Goal: Check status: Check status

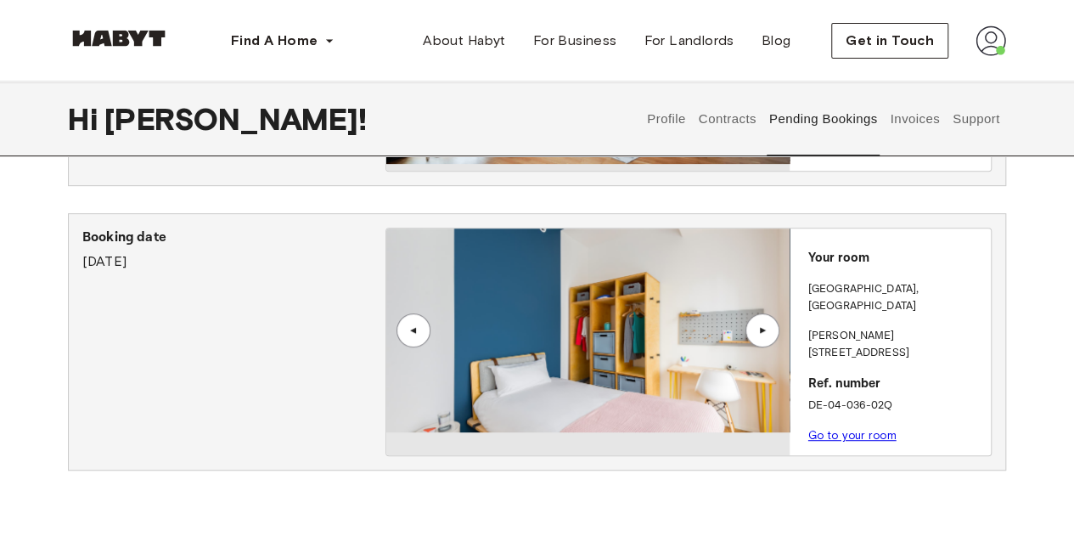
scroll to position [255, 0]
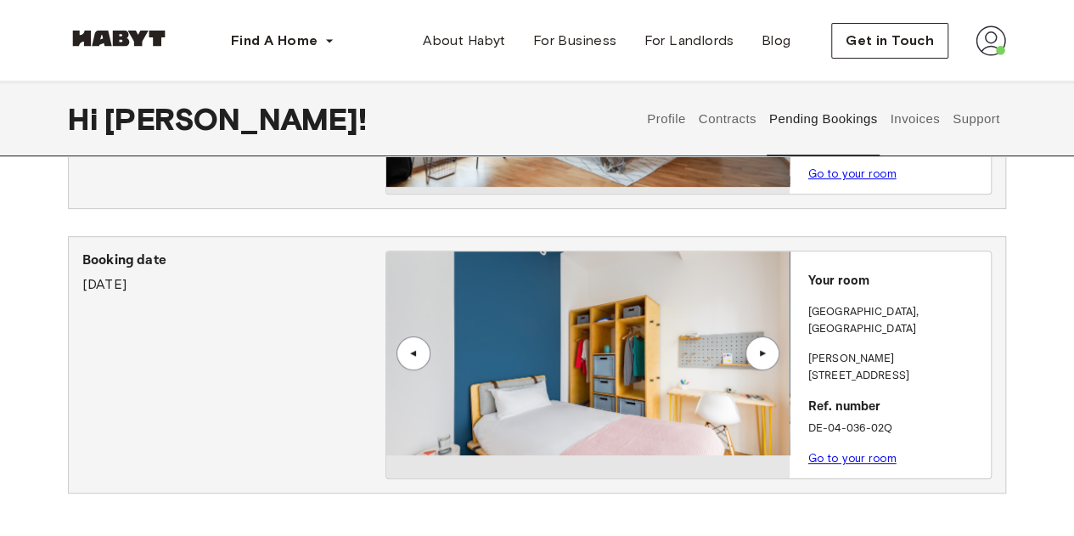
drag, startPoint x: 82, startPoint y: 249, endPoint x: 189, endPoint y: 284, distance: 113.3
click at [189, 284] on div "Booking date August 25th, 2025 ▲ ▲ Your room FRANKFURT , Bockenheim Georg-Voigt…" at bounding box center [537, 364] width 939 height 257
click at [869, 452] on link "Go to your room" at bounding box center [853, 458] width 88 height 13
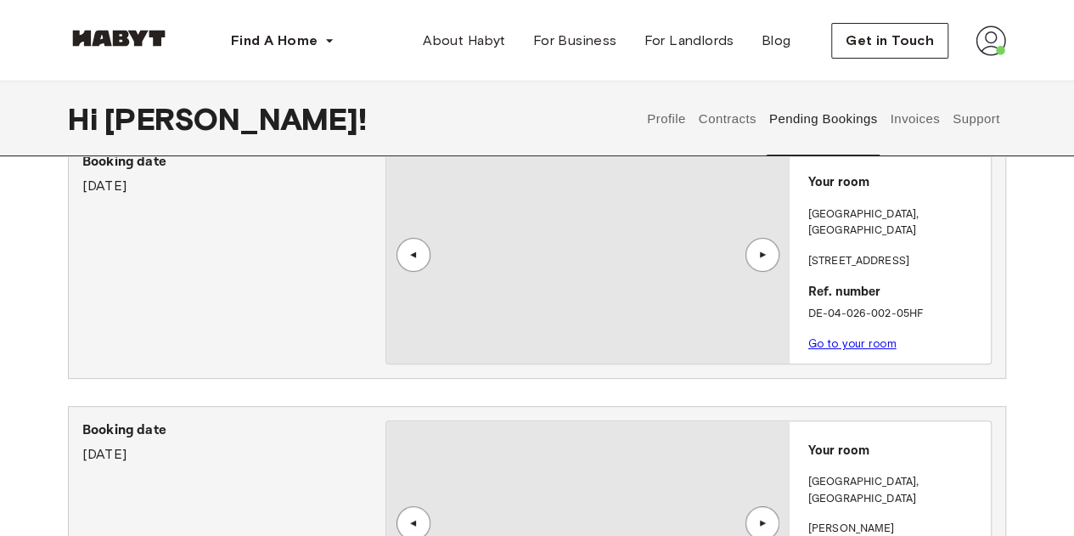
scroll to position [85, 0]
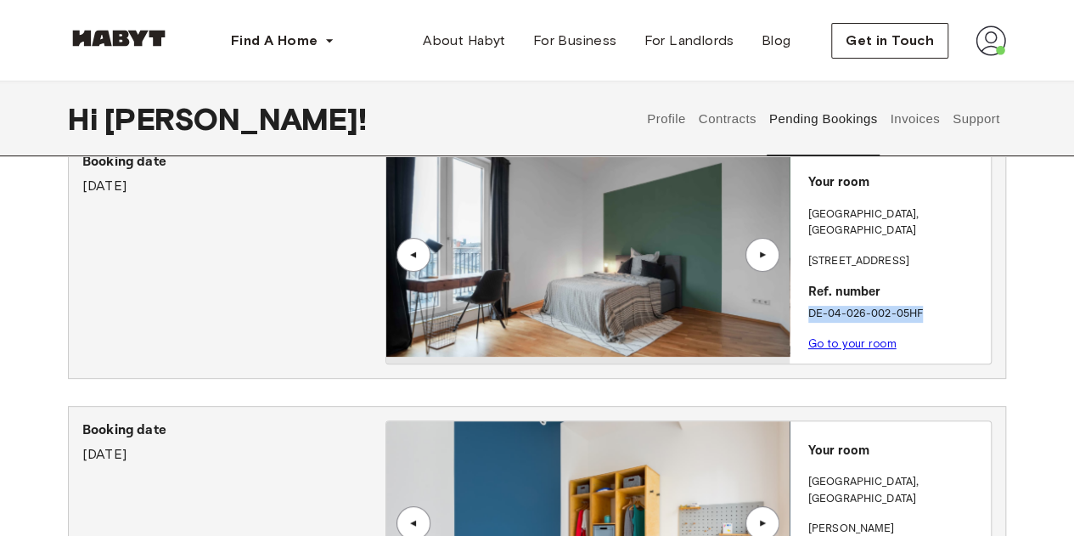
drag, startPoint x: 806, startPoint y: 295, endPoint x: 928, endPoint y: 297, distance: 122.3
click at [928, 297] on div "Your room FRANKFURT , Bockenheim Leipziger Straße 41-43 Ref. number DE-04-026-0…" at bounding box center [890, 258] width 201 height 211
copy p "DE-04-026-002-05HF"
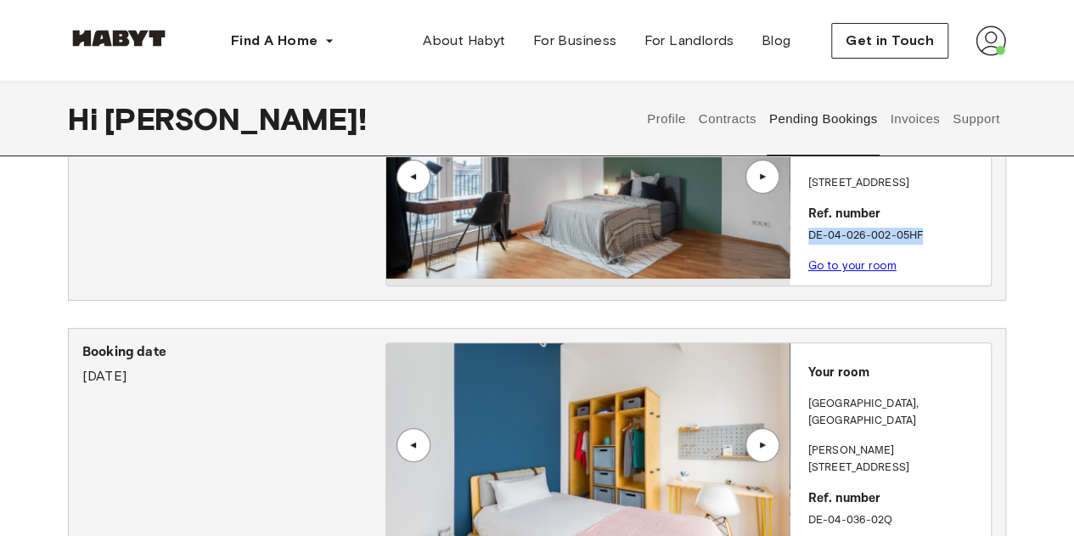
scroll to position [255, 0]
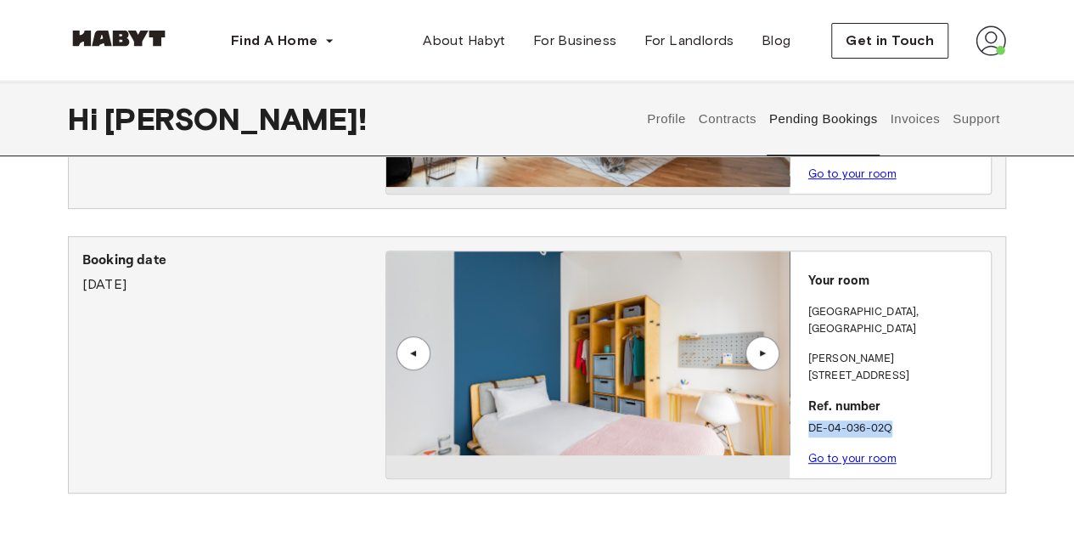
drag, startPoint x: 903, startPoint y: 392, endPoint x: 809, endPoint y: 389, distance: 94.3
click at [809, 420] on p "DE-04-036-02Q" at bounding box center [897, 428] width 176 height 17
copy p "DE-04-036-02Q"
